Goal: Task Accomplishment & Management: Manage account settings

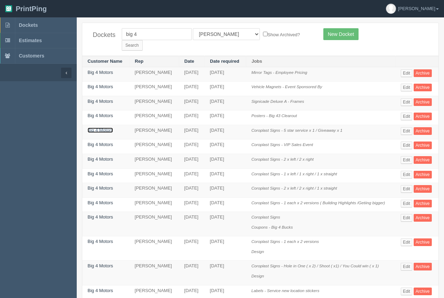
click at [101, 128] on link "Big 4 Motors" at bounding box center [99, 130] width 25 height 5
drag, startPoint x: 101, startPoint y: 121, endPoint x: 107, endPoint y: 83, distance: 38.1
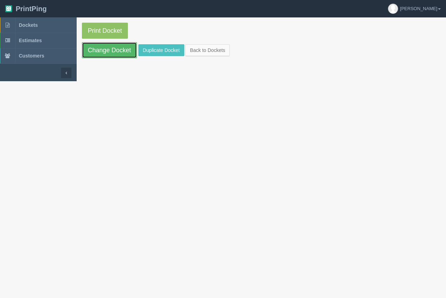
click at [114, 54] on link "Change Docket" at bounding box center [109, 50] width 55 height 16
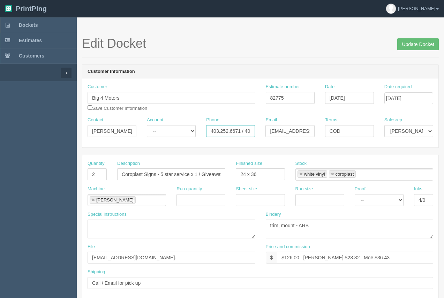
click at [215, 131] on input "403.252.6671 / 403.561.2416" at bounding box center [230, 131] width 49 height 12
click at [249, 131] on input "403.252.6671 / 403.561.2416" at bounding box center [230, 131] width 49 height 12
click at [26, 24] on span "Dockets" at bounding box center [28, 25] width 19 height 6
